Goal: Task Accomplishment & Management: Manage account settings

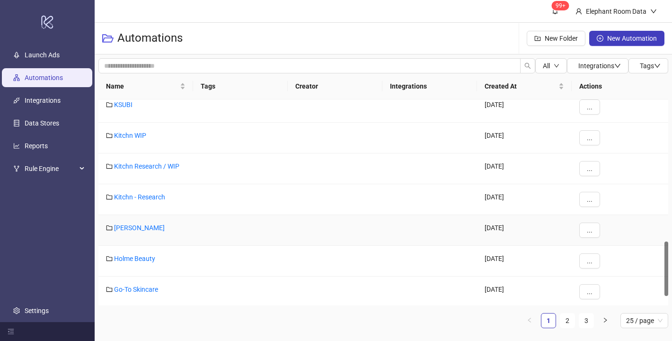
scroll to position [569, 0]
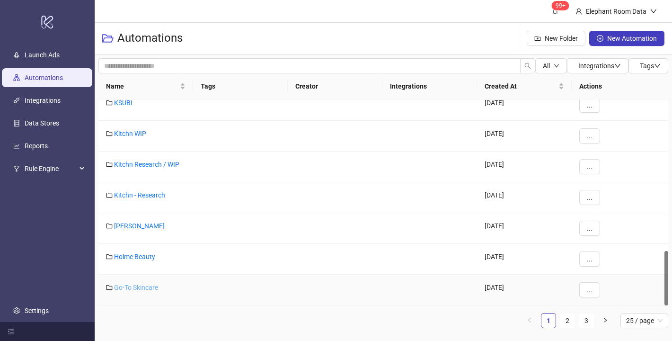
click at [132, 287] on link "Go-To Skincare" at bounding box center [136, 288] width 44 height 8
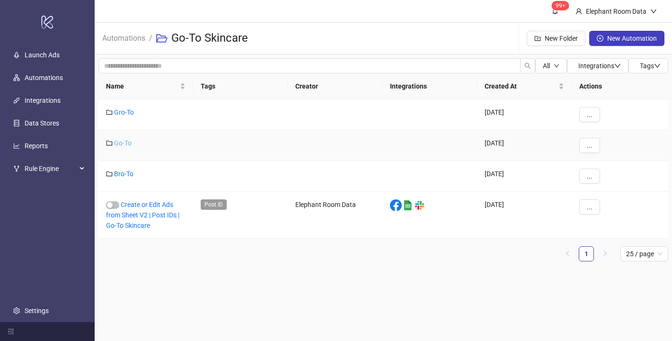
click at [120, 143] on link "Go-To" at bounding box center [123, 143] width 18 height 8
click at [121, 144] on link "Go-To" at bounding box center [123, 143] width 18 height 8
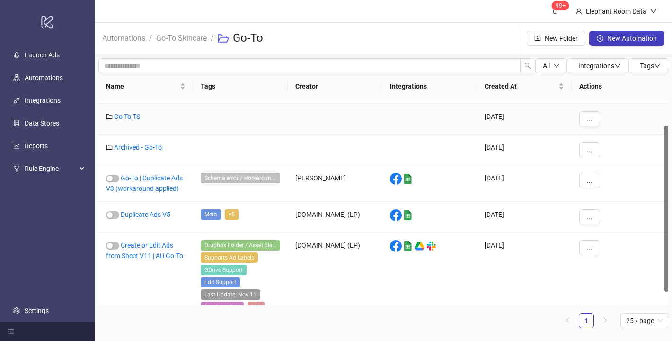
scroll to position [49, 0]
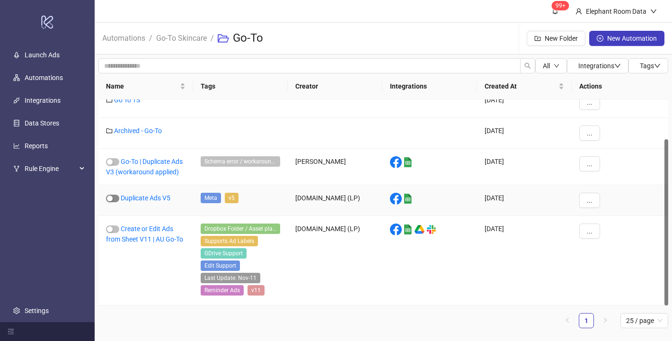
click at [115, 197] on span "button" at bounding box center [112, 199] width 13 height 8
